Goal: Transaction & Acquisition: Purchase product/service

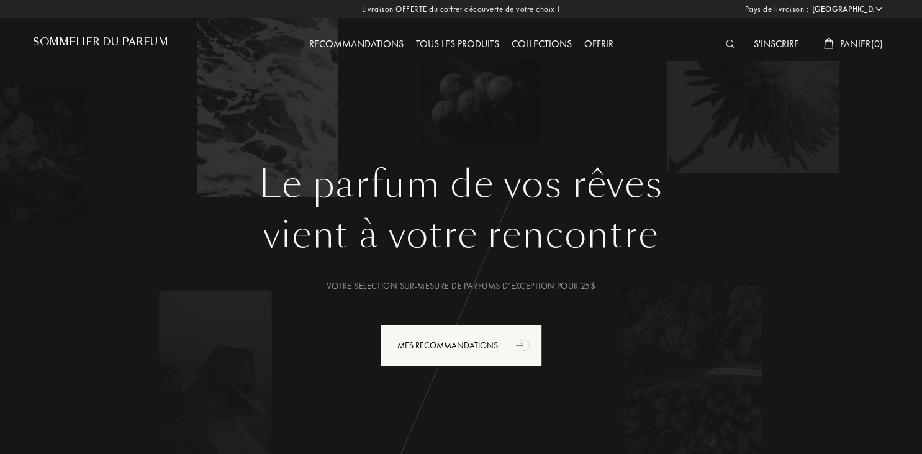
select select "FR"
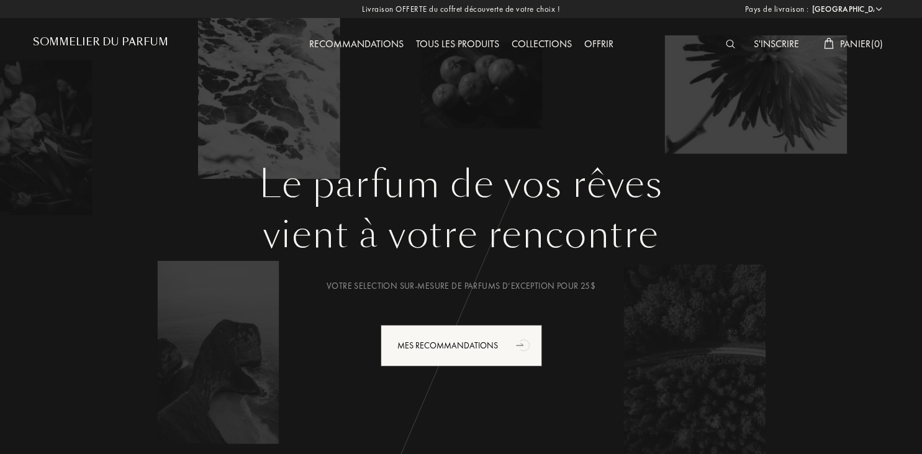
click at [464, 43] on div "Tous les produits" at bounding box center [458, 45] width 96 height 16
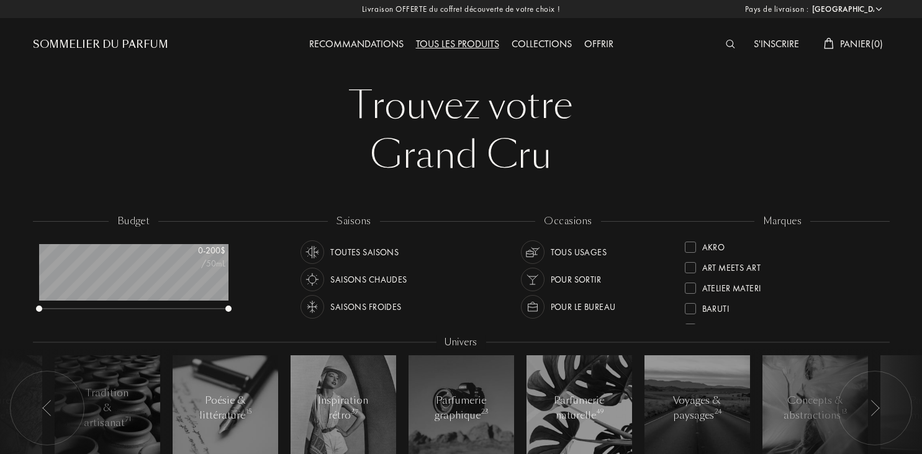
select select "FR"
click at [726, 43] on img at bounding box center [730, 44] width 9 height 9
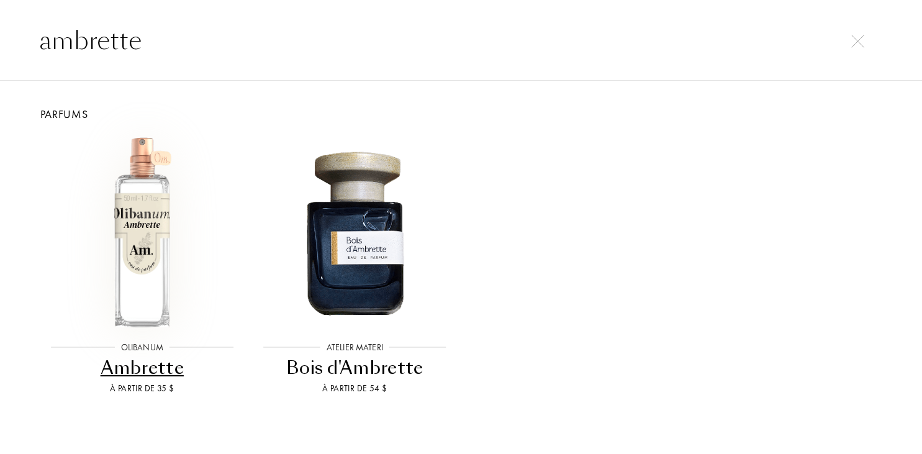
type input "ambrette"
click at [133, 328] on div at bounding box center [142, 231] width 213 height 218
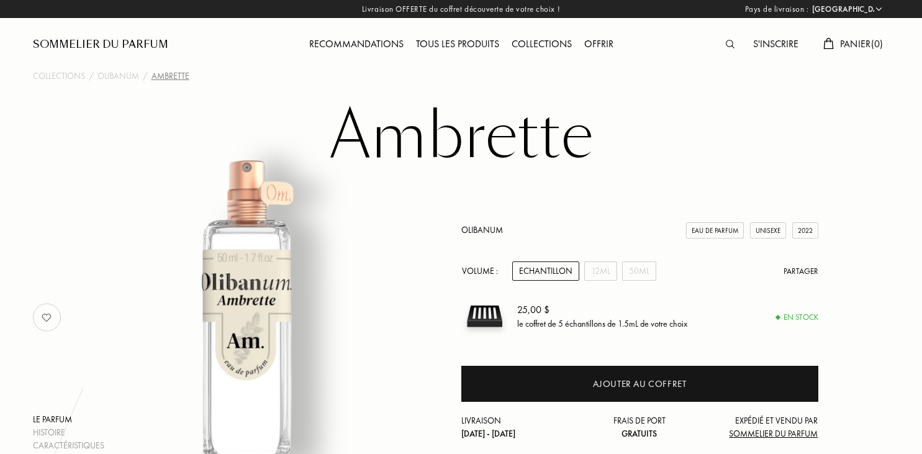
select select "FR"
click at [634, 271] on div "50mL" at bounding box center [639, 270] width 34 height 19
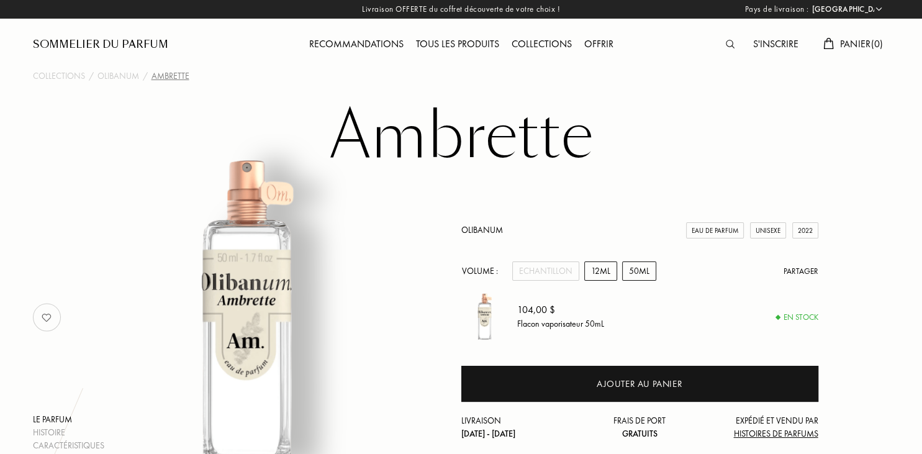
click at [601, 271] on div "12mL" at bounding box center [600, 270] width 33 height 19
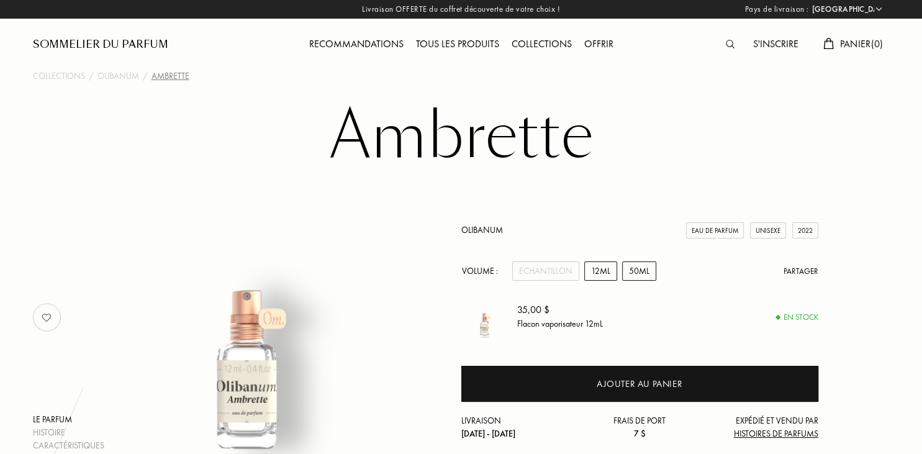
click at [637, 264] on div "50mL" at bounding box center [639, 270] width 34 height 19
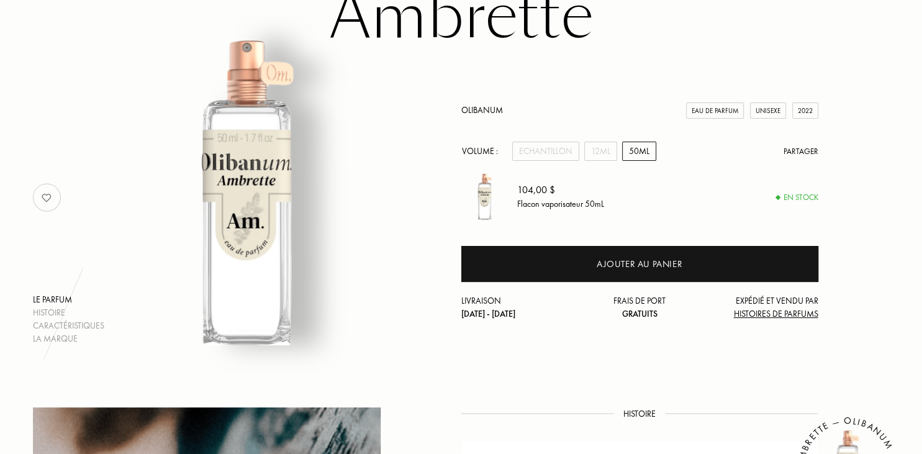
scroll to position [132, 0]
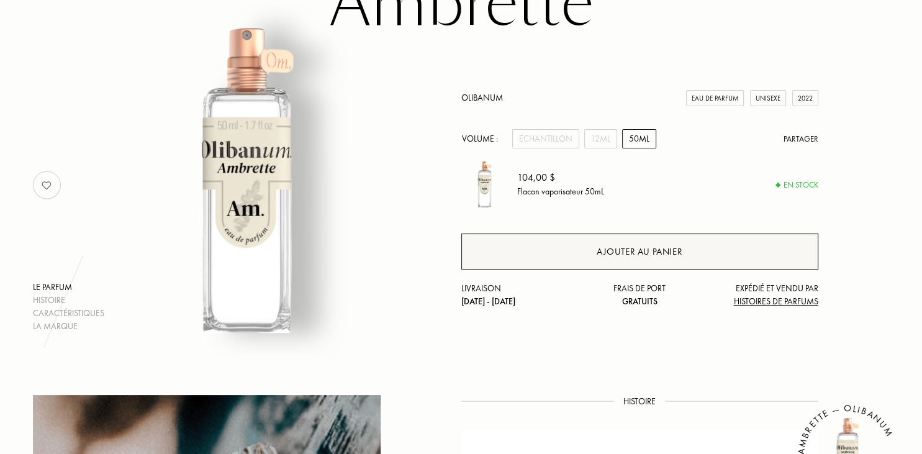
click at [657, 249] on div "Ajouter au panier" at bounding box center [639, 252] width 86 height 14
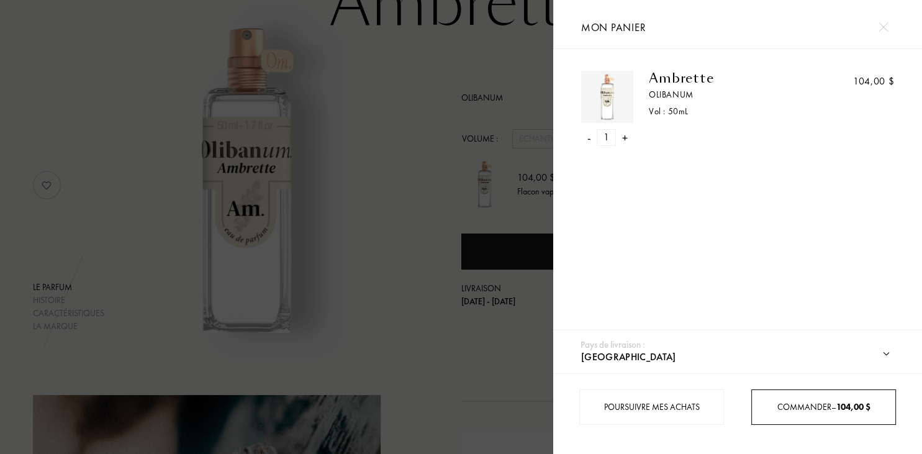
click at [835, 404] on span "Commander – 104,00 $" at bounding box center [822, 406] width 93 height 11
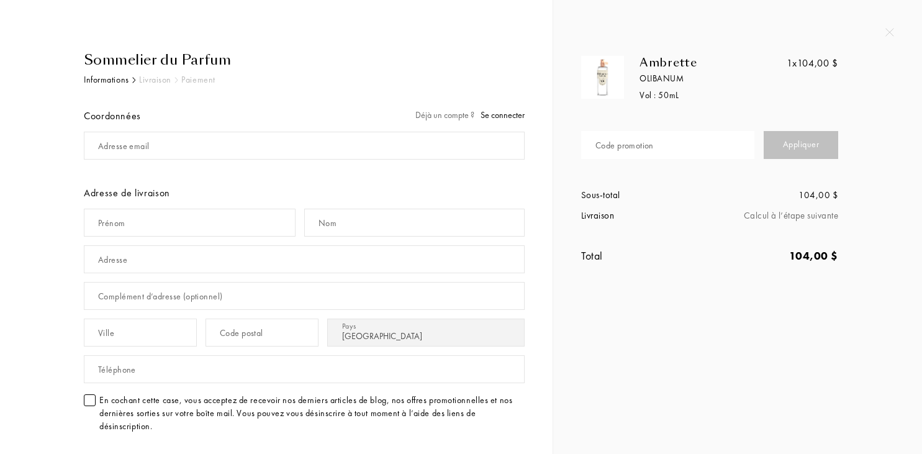
select select "FR"
click at [653, 146] on div "Code promotion" at bounding box center [624, 145] width 58 height 13
type input "JRDK7-QMT3T"
click at [805, 142] on div "Appliquer" at bounding box center [800, 145] width 74 height 28
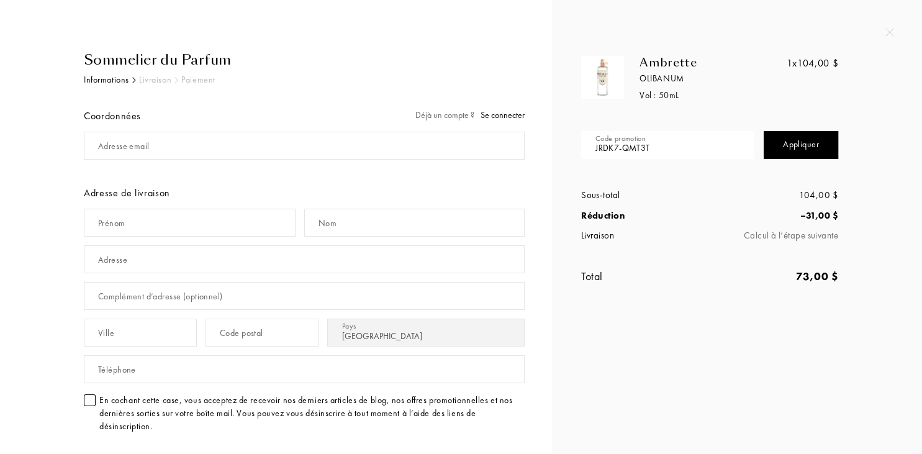
click at [121, 223] on div "Prénom" at bounding box center [111, 223] width 27 height 13
type input "m"
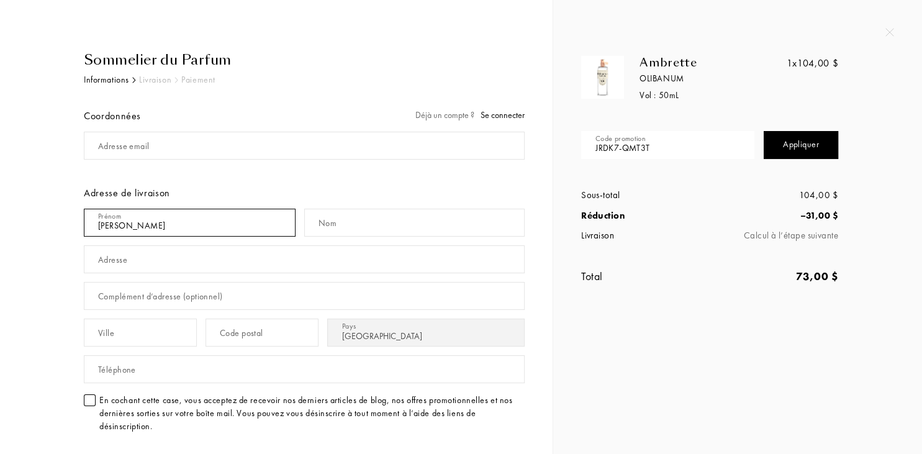
type input "Martine"
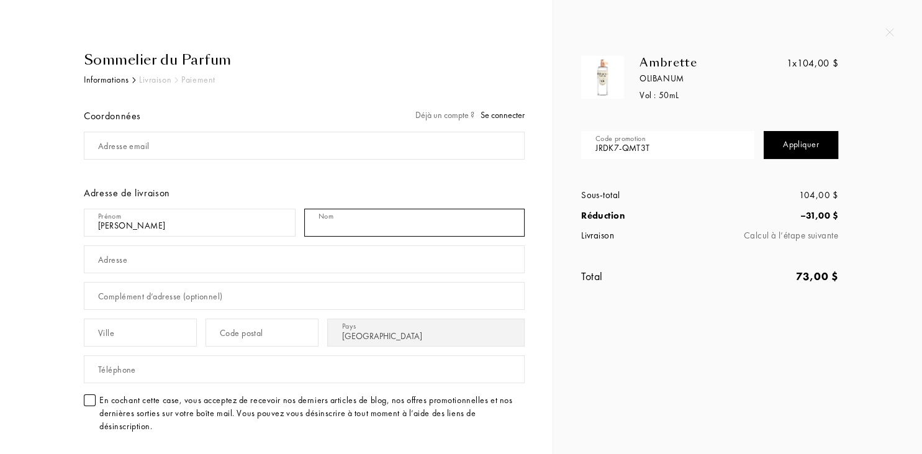
click at [359, 215] on input "text" at bounding box center [414, 223] width 220 height 28
type input "OLIVARES"
click at [127, 264] on div "Adresse" at bounding box center [112, 259] width 29 height 13
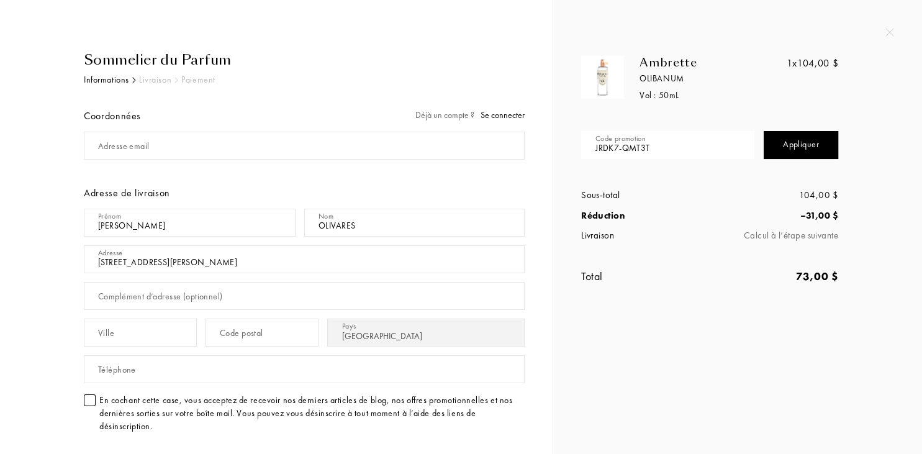
type input "411 Allée Alphonse Daudet"
click at [130, 326] on input "text" at bounding box center [140, 332] width 113 height 28
type input "ST MAXIMIN LA STE BAUME"
type input "83470"
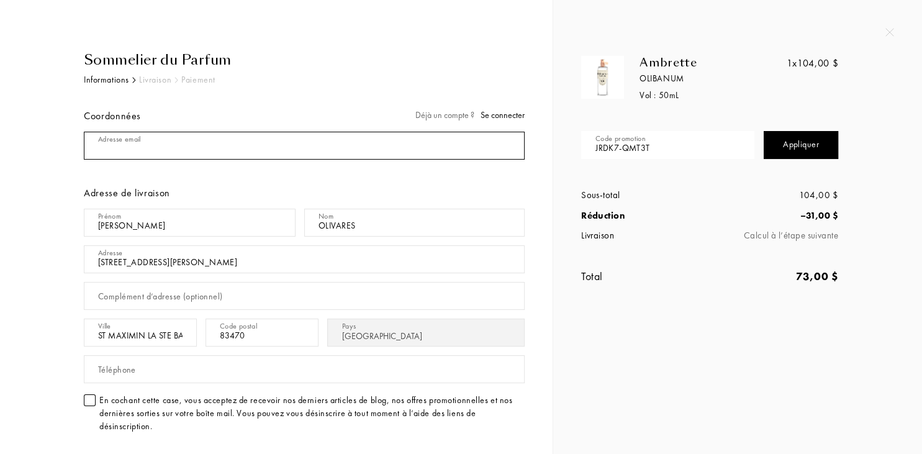
click at [156, 145] on input "mail" at bounding box center [304, 146] width 441 height 28
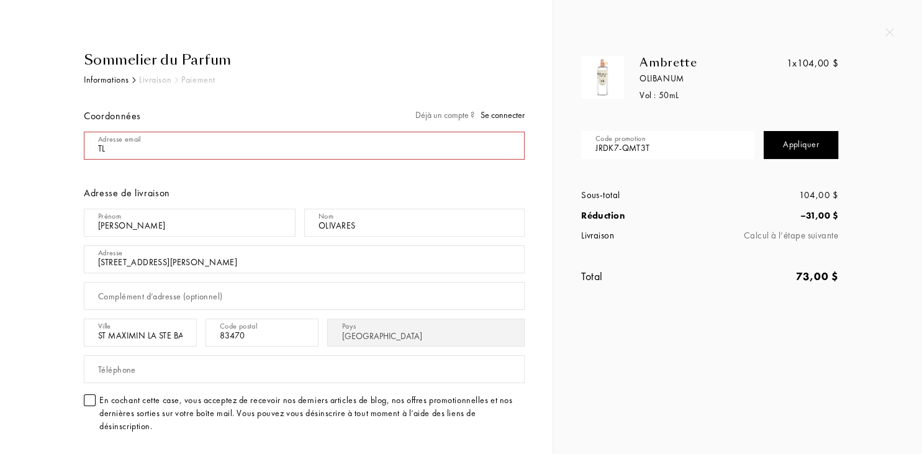
type input "T"
type input "l"
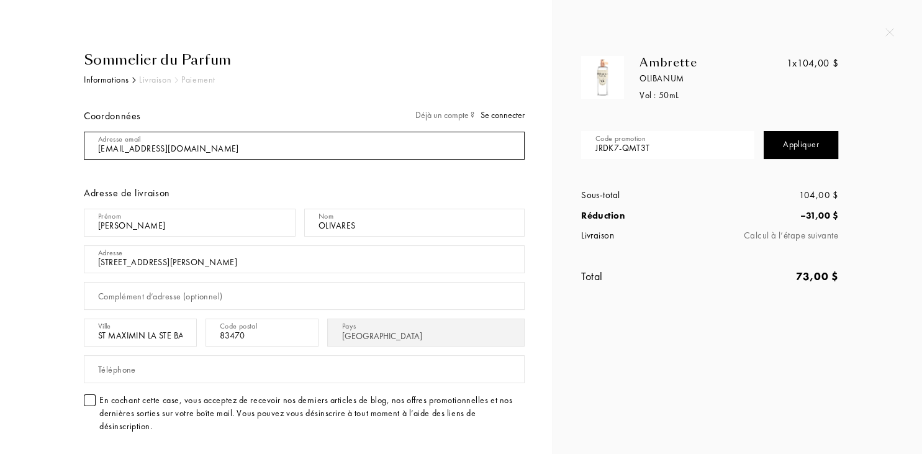
type input "tlm.olivares@yahoo.fr"
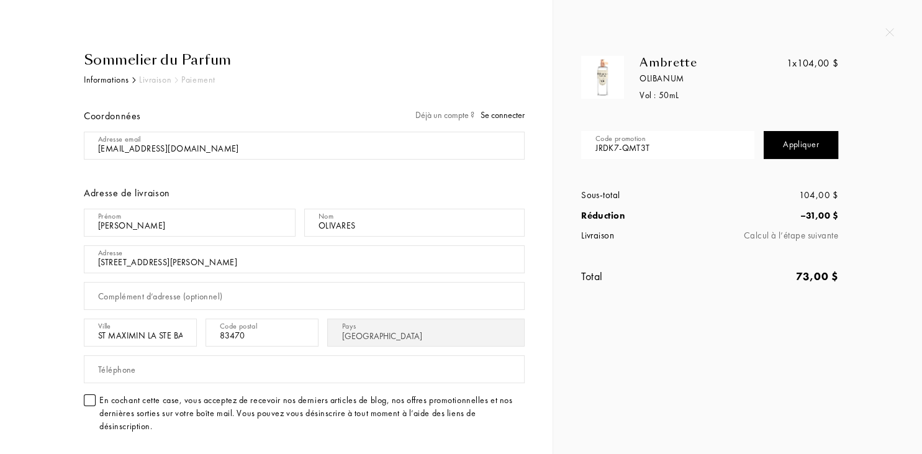
click at [118, 368] on div "Téléphone" at bounding box center [117, 369] width 38 height 13
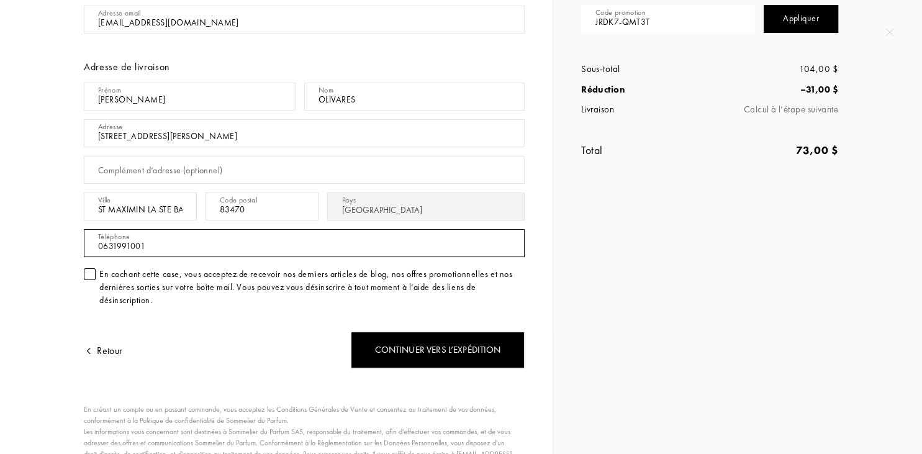
scroll to position [127, 0]
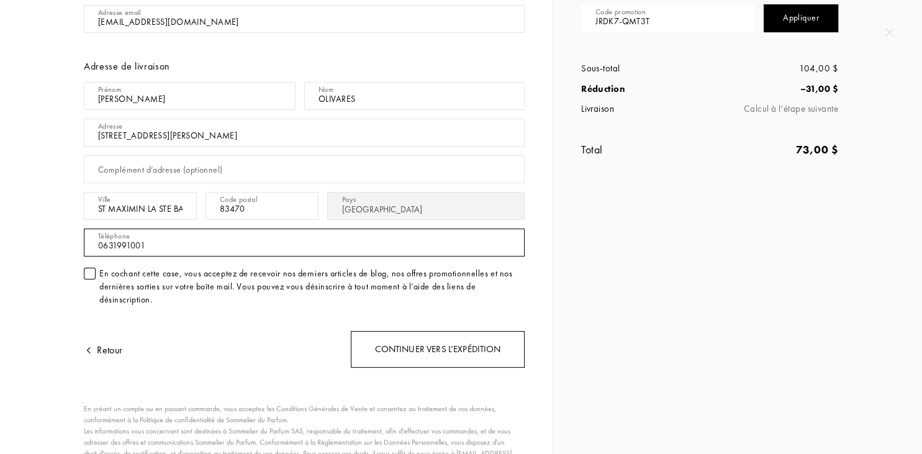
type input "0631991001"
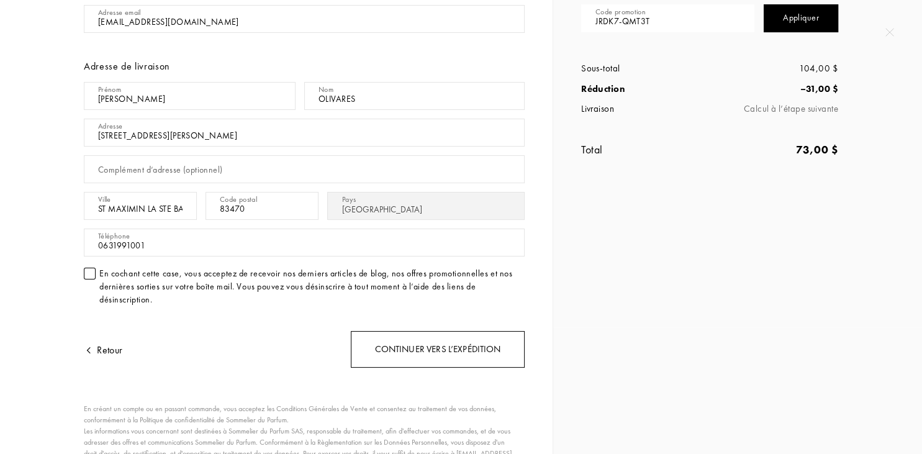
click at [475, 344] on div "Continuer vers l’expédition" at bounding box center [438, 349] width 174 height 37
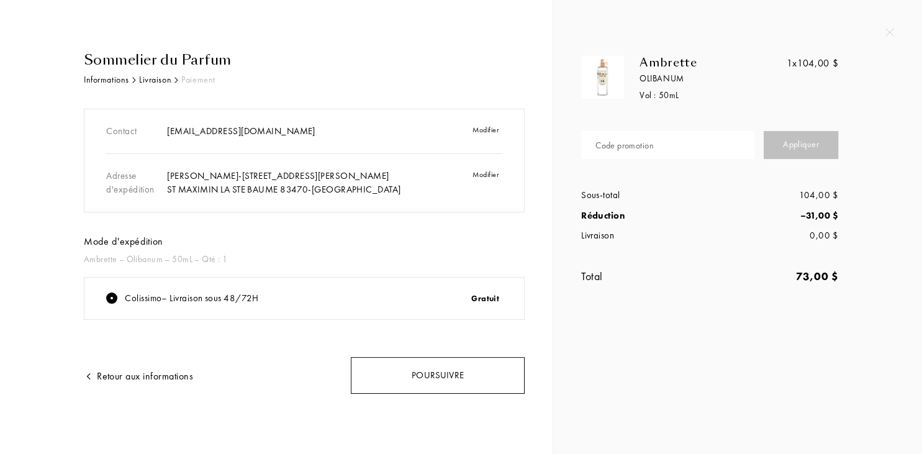
click at [450, 367] on div "Poursuivre" at bounding box center [438, 375] width 174 height 37
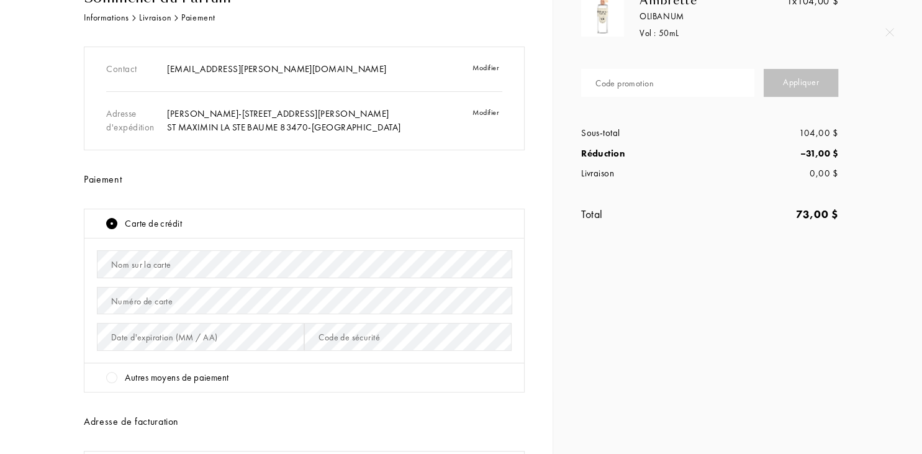
scroll to position [59, 0]
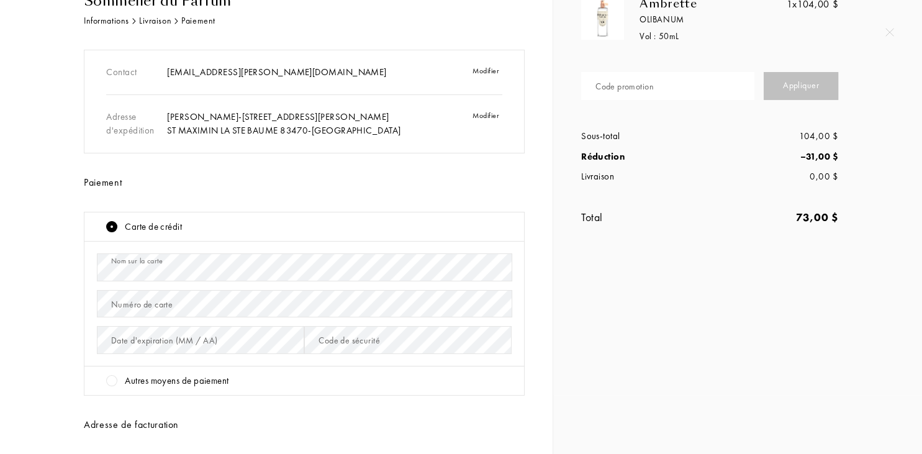
click at [155, 306] on div "Numéro de carte" at bounding box center [141, 304] width 61 height 13
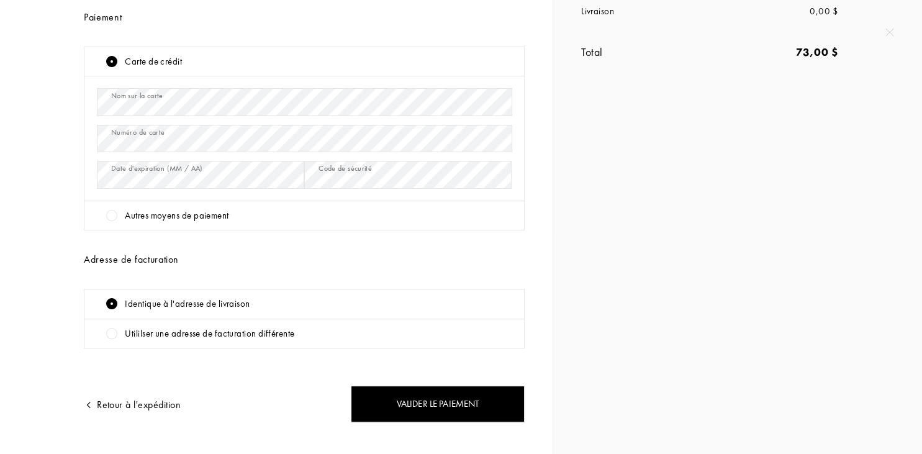
scroll to position [244, 0]
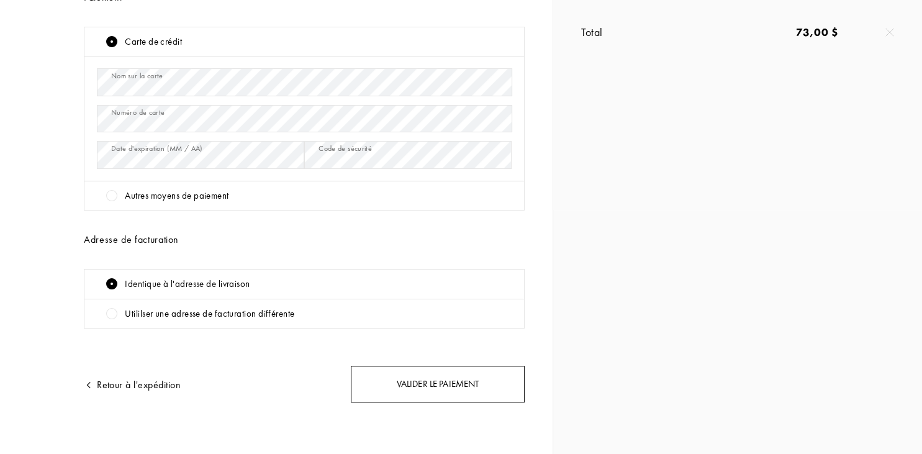
click at [438, 380] on div "Valider le paiement" at bounding box center [438, 384] width 174 height 37
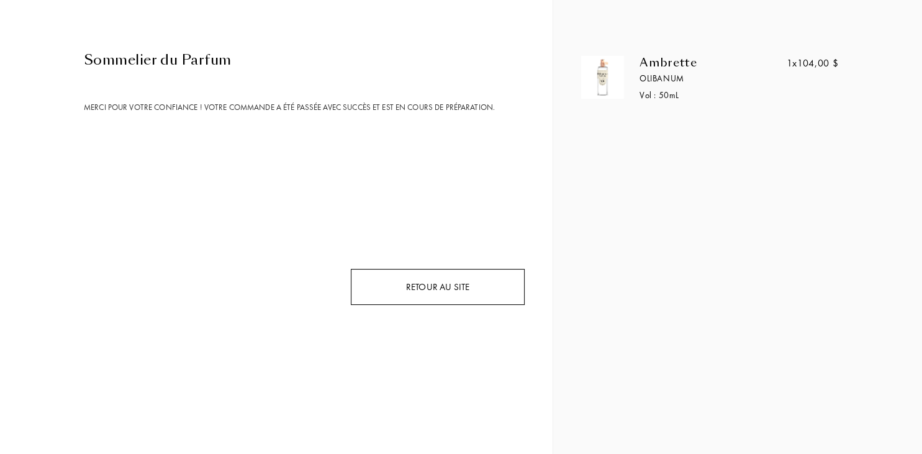
click at [446, 282] on div "Retour au site" at bounding box center [438, 287] width 174 height 37
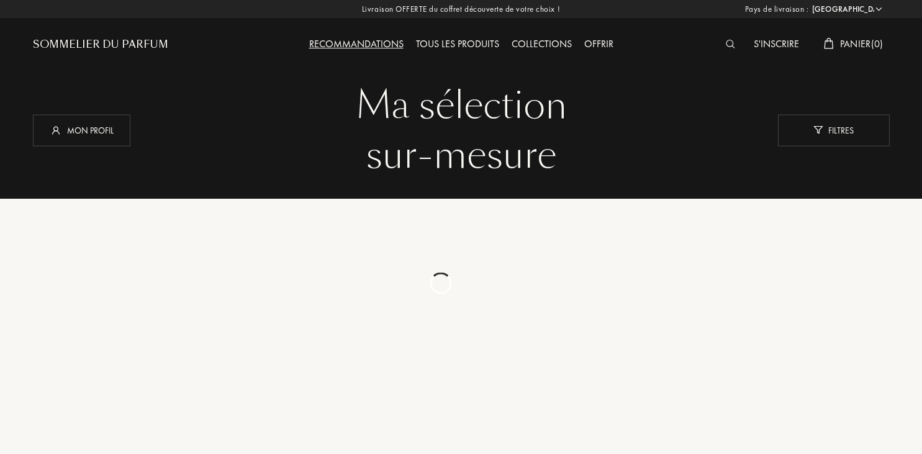
select select "FR"
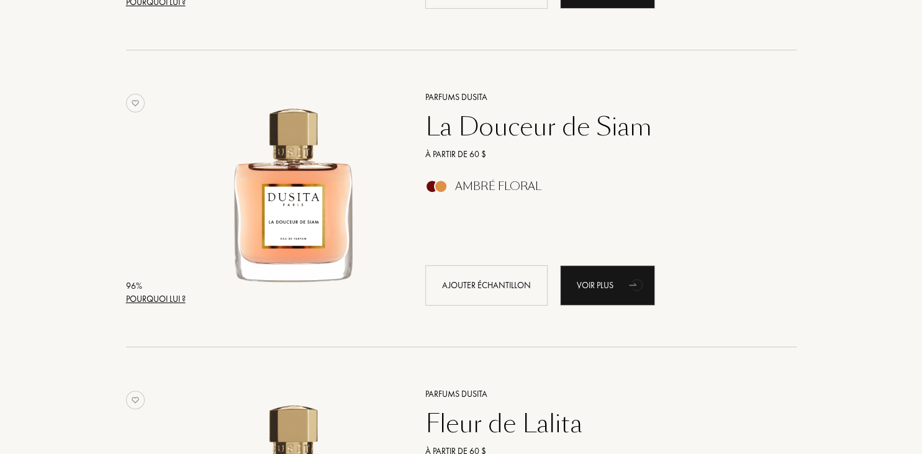
scroll to position [432, 0]
